Goal: Information Seeking & Learning: Check status

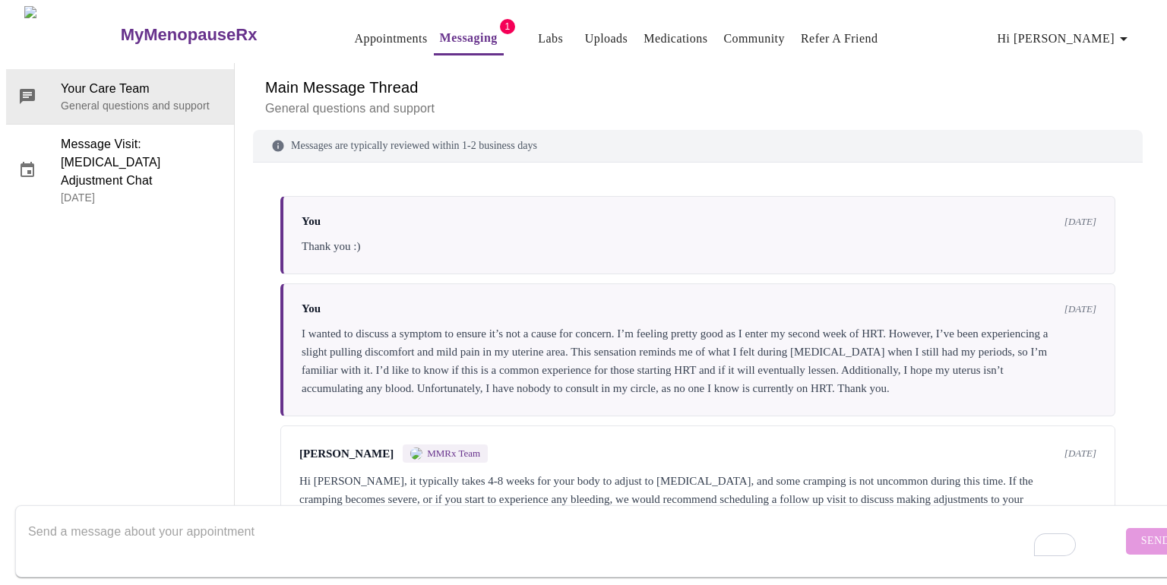
scroll to position [5640, 0]
